Goal: Task Accomplishment & Management: Use online tool/utility

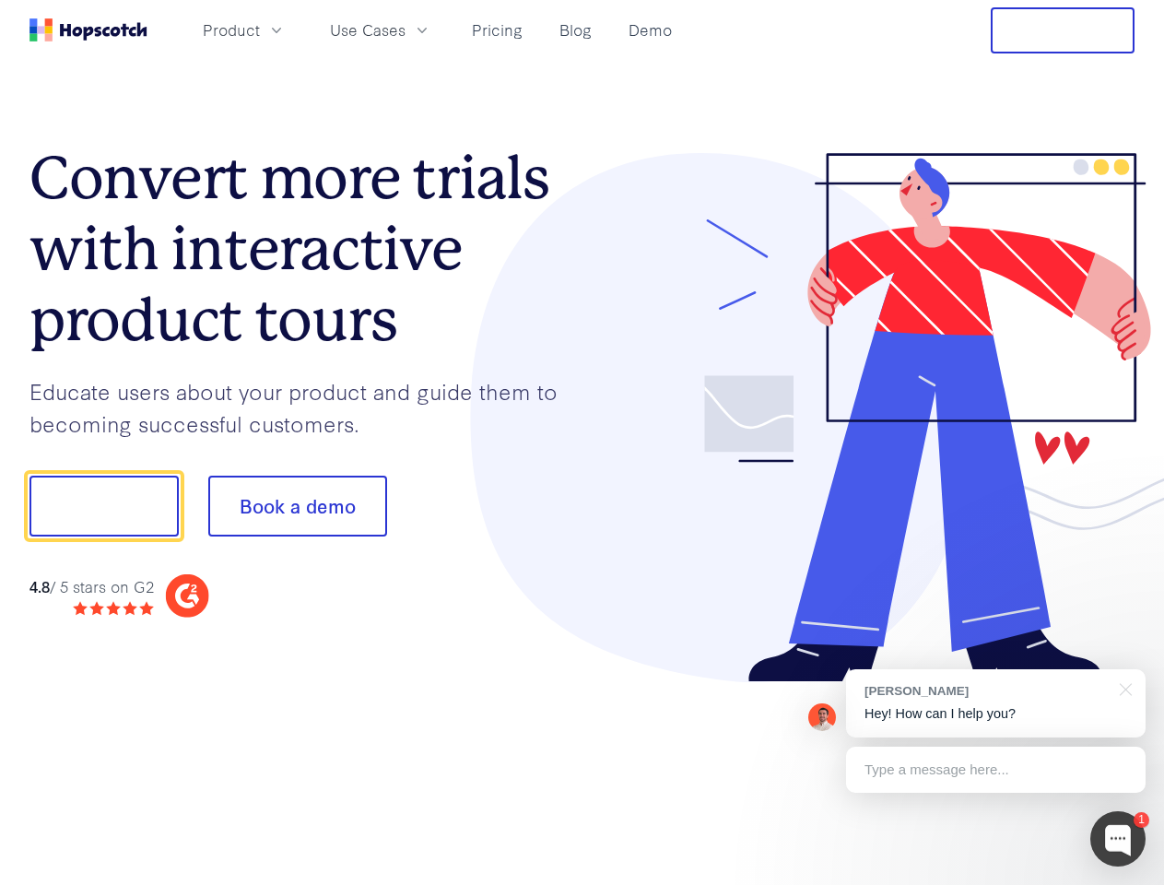
click at [582, 442] on div at bounding box center [858, 418] width 553 height 530
click at [260, 29] on span "Product" at bounding box center [231, 29] width 57 height 23
click at [405, 29] on span "Use Cases" at bounding box center [368, 29] width 76 height 23
click at [1063, 30] on button "Free Trial" at bounding box center [1063, 30] width 144 height 46
click at [103, 506] on button "Show me!" at bounding box center [103, 506] width 149 height 61
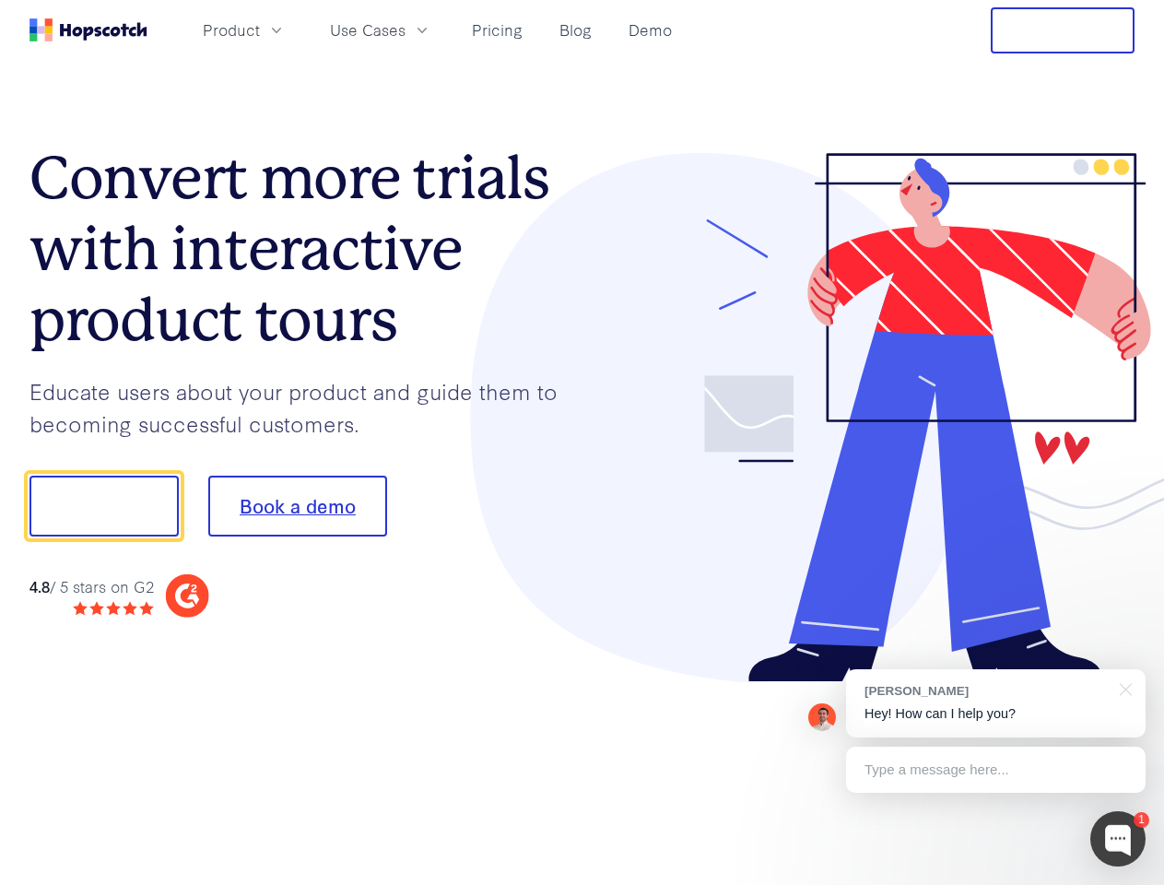
click at [297, 506] on button "Book a demo" at bounding box center [297, 506] width 179 height 61
click at [1118, 839] on div at bounding box center [1117, 838] width 55 height 55
click at [995, 703] on div "[PERSON_NAME] Hey! How can I help you?" at bounding box center [996, 703] width 300 height 68
click at [1122, 687] on div at bounding box center [973, 503] width 346 height 615
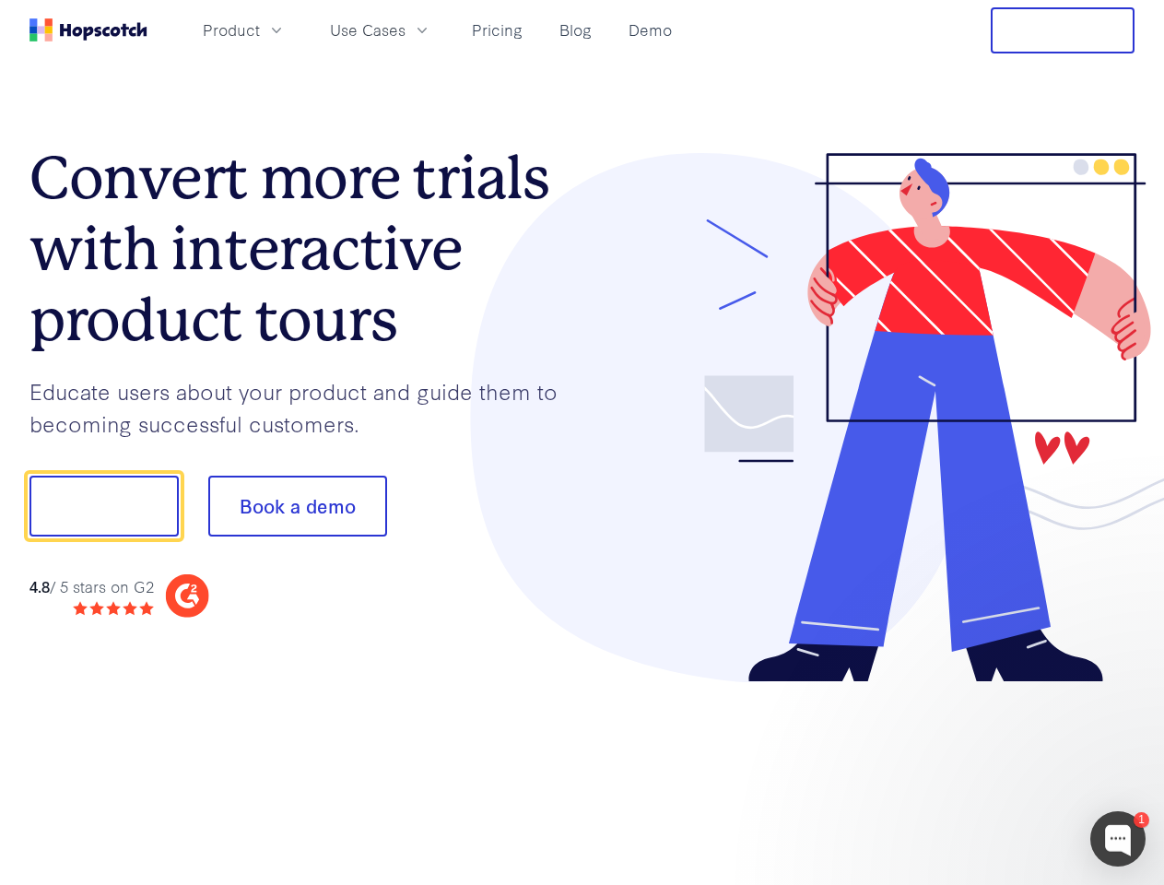
click at [995, 770] on div at bounding box center [973, 627] width 346 height 368
